Goal: Task Accomplishment & Management: Manage account settings

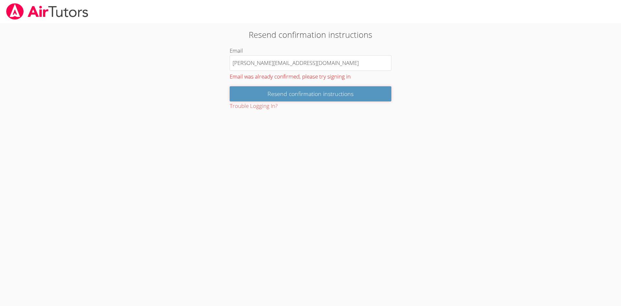
click at [299, 91] on input "Resend confirmation instructions" at bounding box center [311, 93] width 162 height 15
click at [338, 66] on input "[PERSON_NAME][EMAIL_ADDRESS][DOMAIN_NAME]" at bounding box center [311, 63] width 162 height 16
click at [316, 97] on input "Resend confirmation instructions" at bounding box center [311, 93] width 162 height 15
click at [264, 105] on button "Trouble Logging In?" at bounding box center [254, 106] width 48 height 9
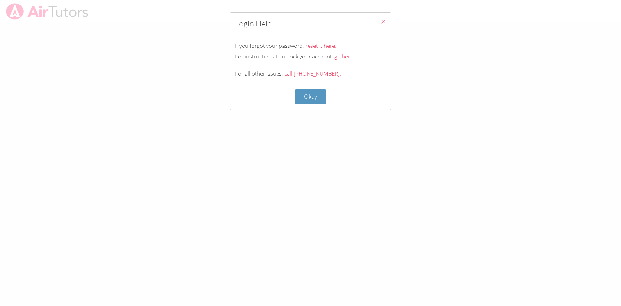
click at [321, 46] on link "reset it here." at bounding box center [320, 45] width 31 height 7
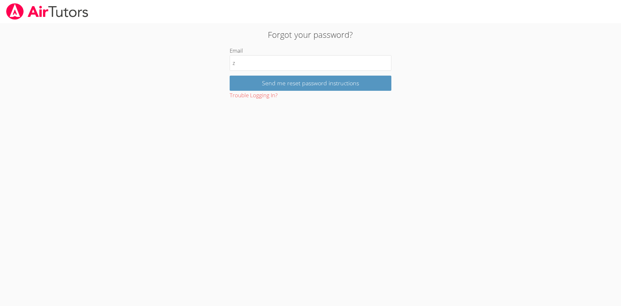
type input "zenovia.crier@ectorcountyisd.org"
click at [293, 82] on input "Send me reset password instructions" at bounding box center [311, 83] width 162 height 15
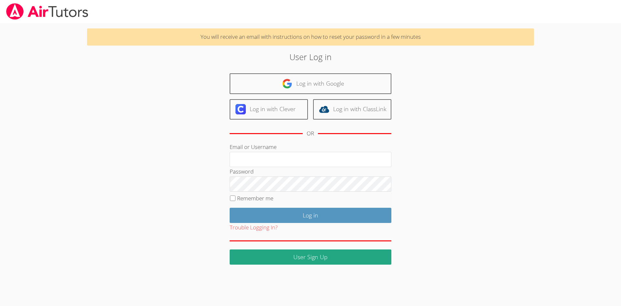
click at [307, 89] on link "Log in with Google" at bounding box center [311, 83] width 162 height 20
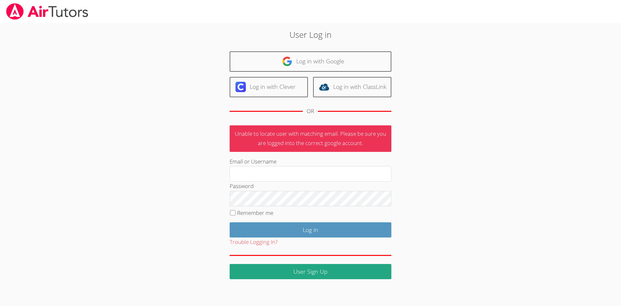
click at [413, 178] on div "User Log in Log in with Google Log in with Clever Log in with ClassLink OR Unab…" at bounding box center [310, 153] width 335 height 251
click at [342, 176] on input "Email or Username" at bounding box center [311, 174] width 162 height 16
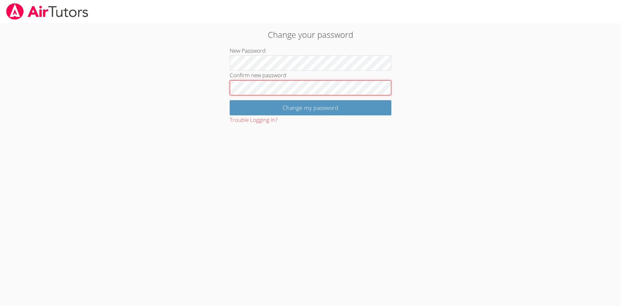
click at [230, 100] on input "Change my password" at bounding box center [311, 107] width 162 height 15
